Goal: Information Seeking & Learning: Learn about a topic

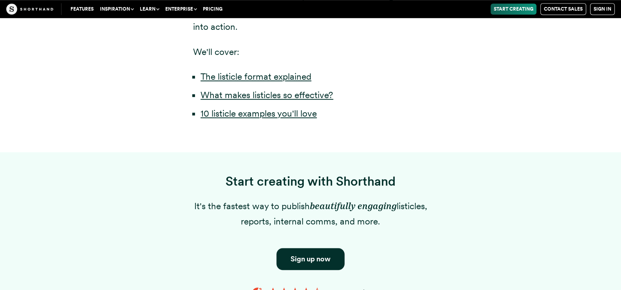
scroll to position [705, 0]
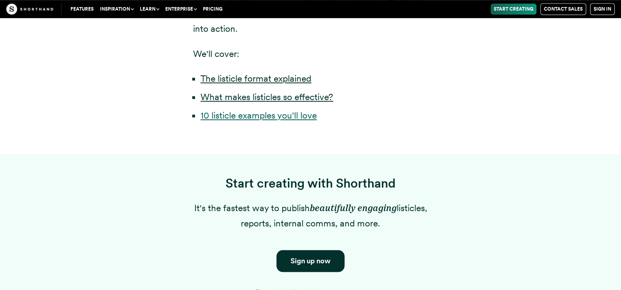
click at [288, 121] on link "10 listicle examples you'll love" at bounding box center [259, 115] width 116 height 11
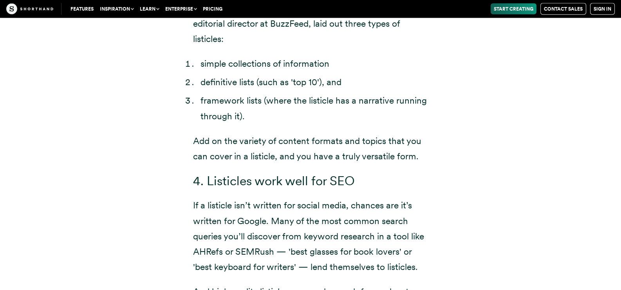
scroll to position [2037, 0]
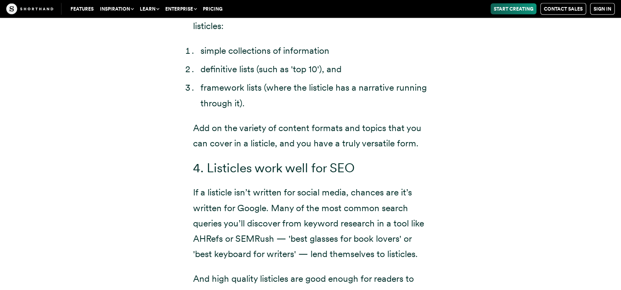
click at [343, 58] on li "simple collections of information" at bounding box center [315, 50] width 228 height 15
click at [342, 58] on li "simple collections of information" at bounding box center [315, 50] width 228 height 15
click at [317, 77] on li "definitive lists (such as 'top 10'), and" at bounding box center [315, 69] width 228 height 15
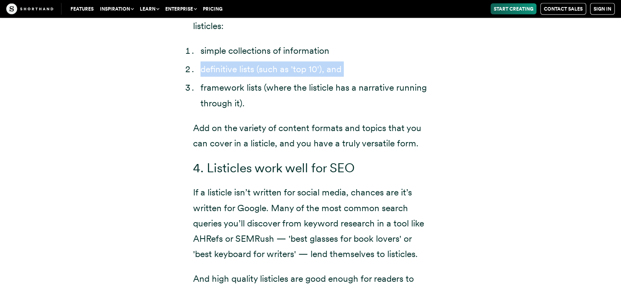
click at [316, 77] on li "definitive lists (such as 'top 10'), and" at bounding box center [315, 69] width 228 height 15
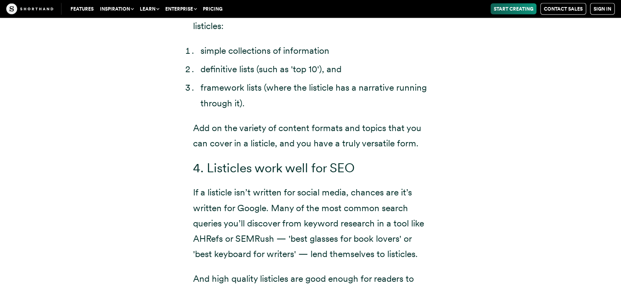
click at [342, 110] on li "framework lists (where the listicle has a narrative running through it)." at bounding box center [315, 95] width 228 height 31
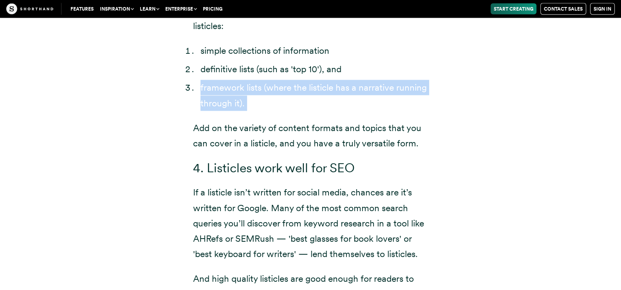
click at [342, 110] on li "framework lists (where the listicle has a narrative running through it)." at bounding box center [315, 95] width 228 height 31
click at [284, 110] on li "framework lists (where the listicle has a narrative running through it)." at bounding box center [315, 95] width 228 height 31
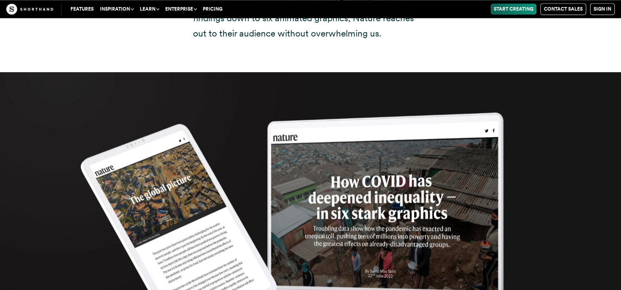
scroll to position [8697, 0]
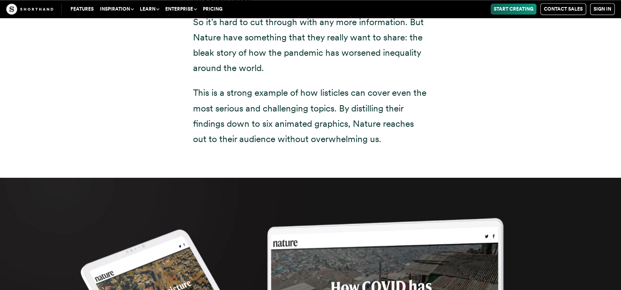
drag, startPoint x: 219, startPoint y: 51, endPoint x: 335, endPoint y: 101, distance: 126.1
click at [332, 98] on div "8. Nature: How COVID has deepened inequality There has been so much research an…" at bounding box center [310, 22] width 266 height 311
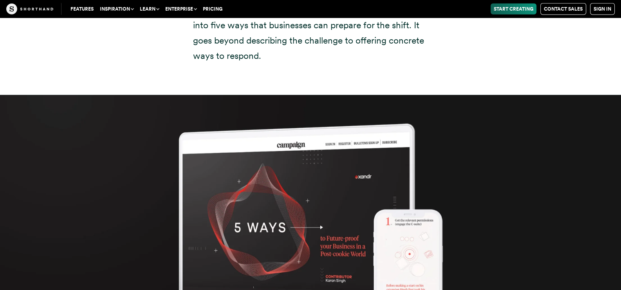
scroll to position [10499, 0]
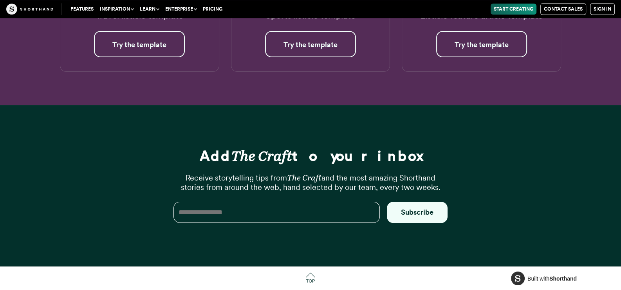
scroll to position [11872, 0]
